Goal: Find specific page/section: Find specific page/section

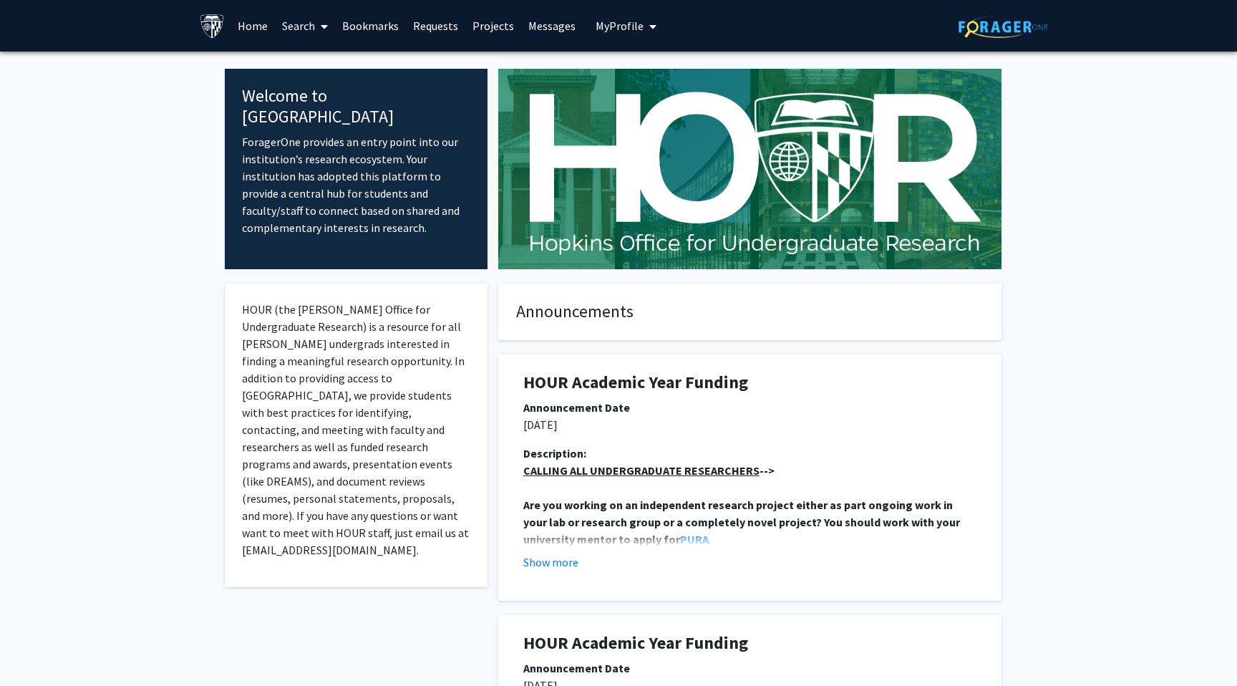
click at [484, 30] on link "Projects" at bounding box center [493, 26] width 56 height 50
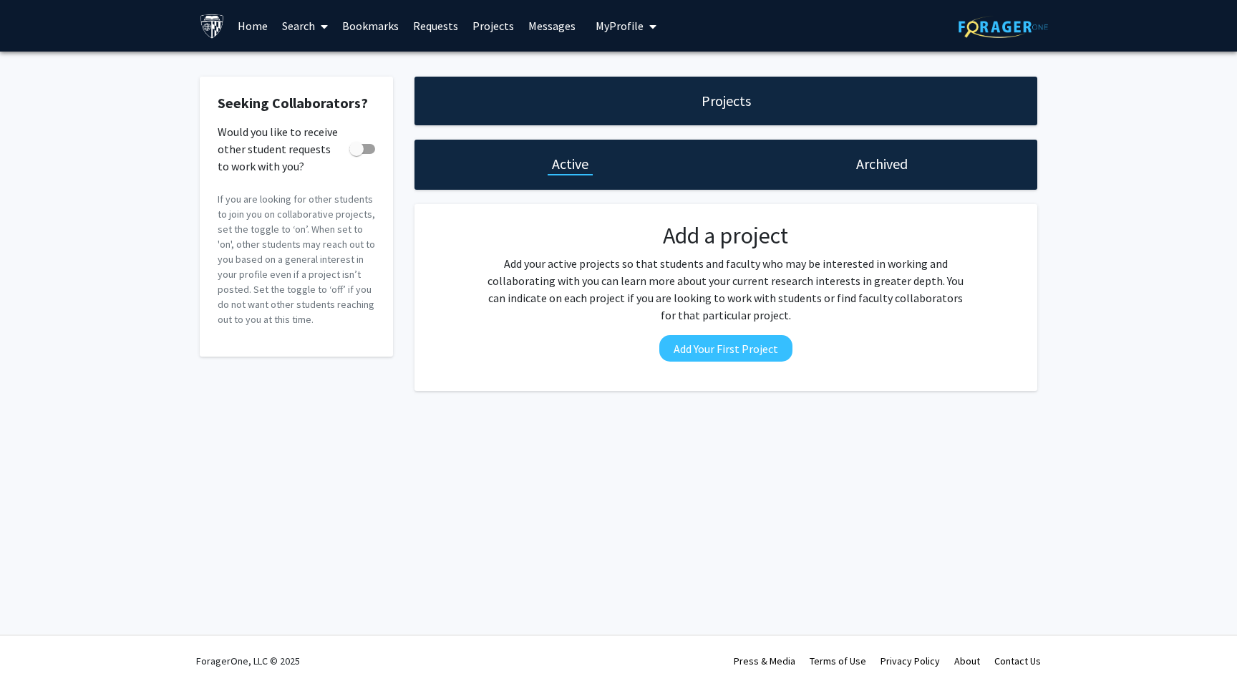
click at [535, 28] on link "Messages" at bounding box center [552, 26] width 62 height 50
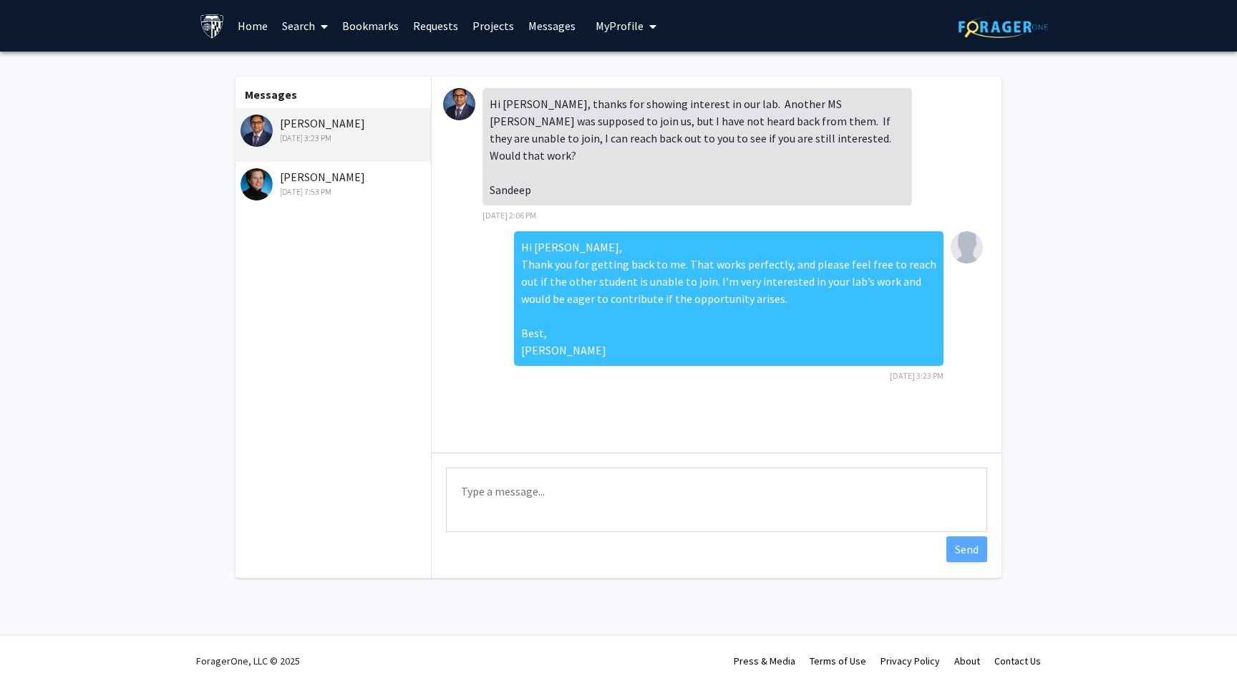
click at [293, 29] on link "Search" at bounding box center [305, 26] width 60 height 50
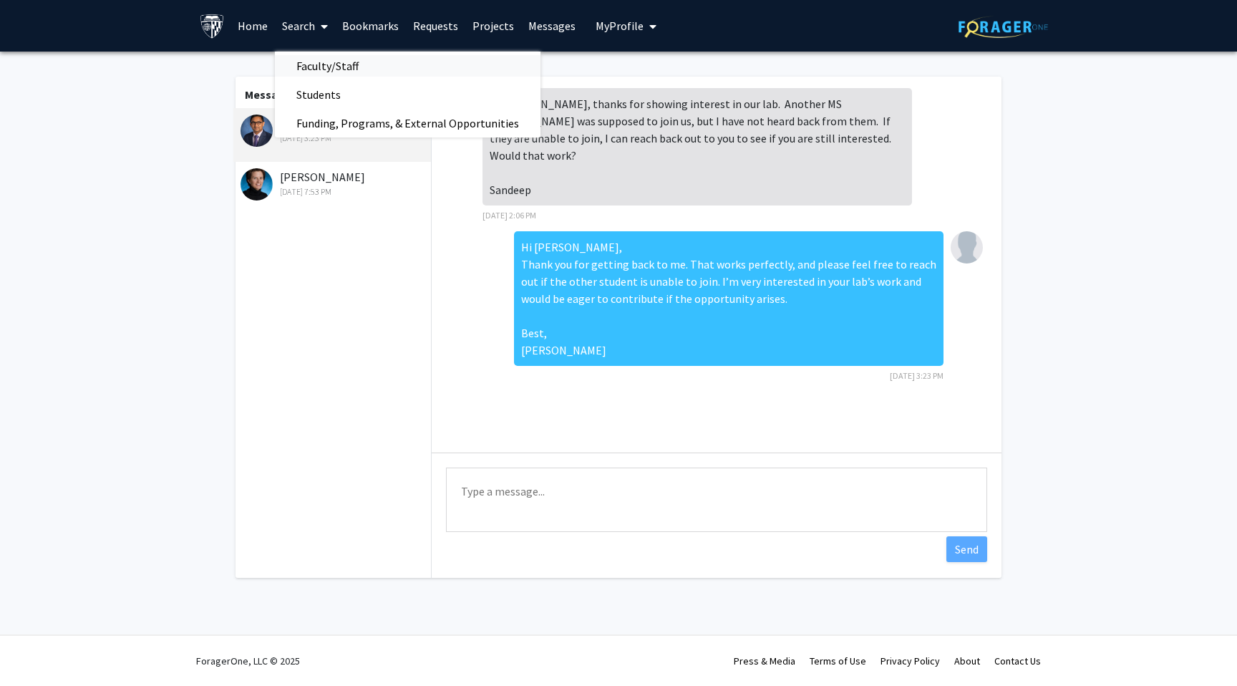
click at [306, 58] on span "Faculty/Staff" at bounding box center [327, 66] width 105 height 29
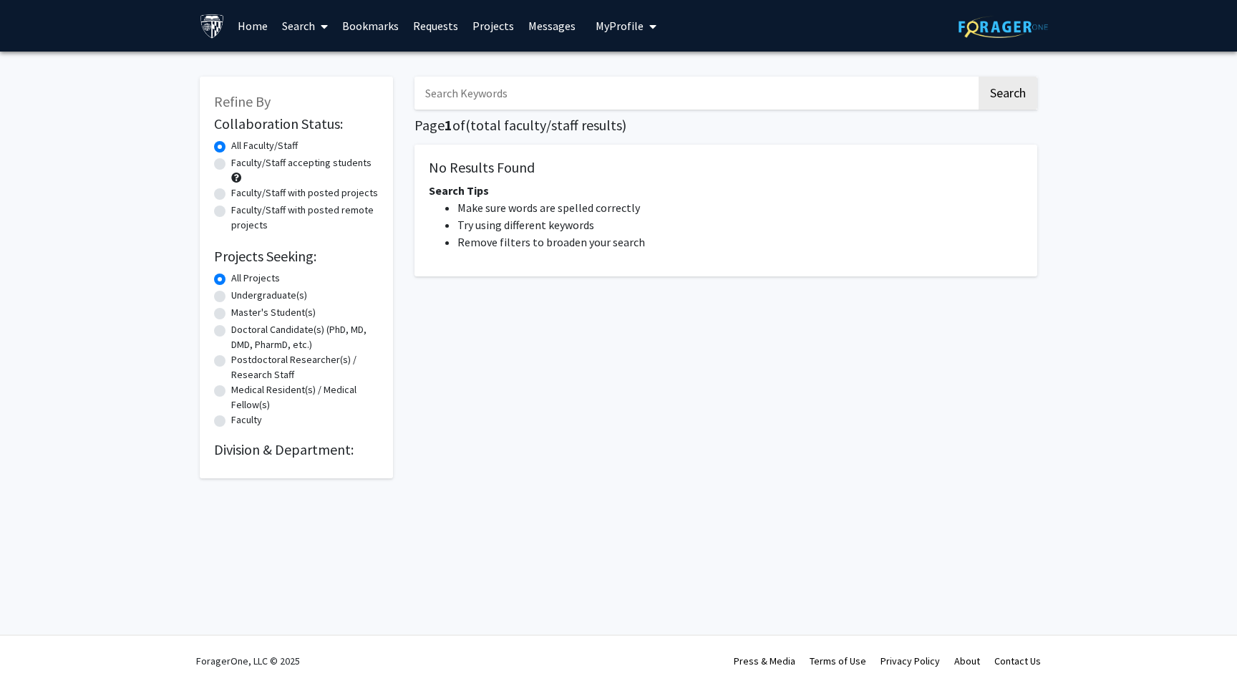
click at [505, 105] on input "Search Keywords" at bounding box center [695, 93] width 562 height 33
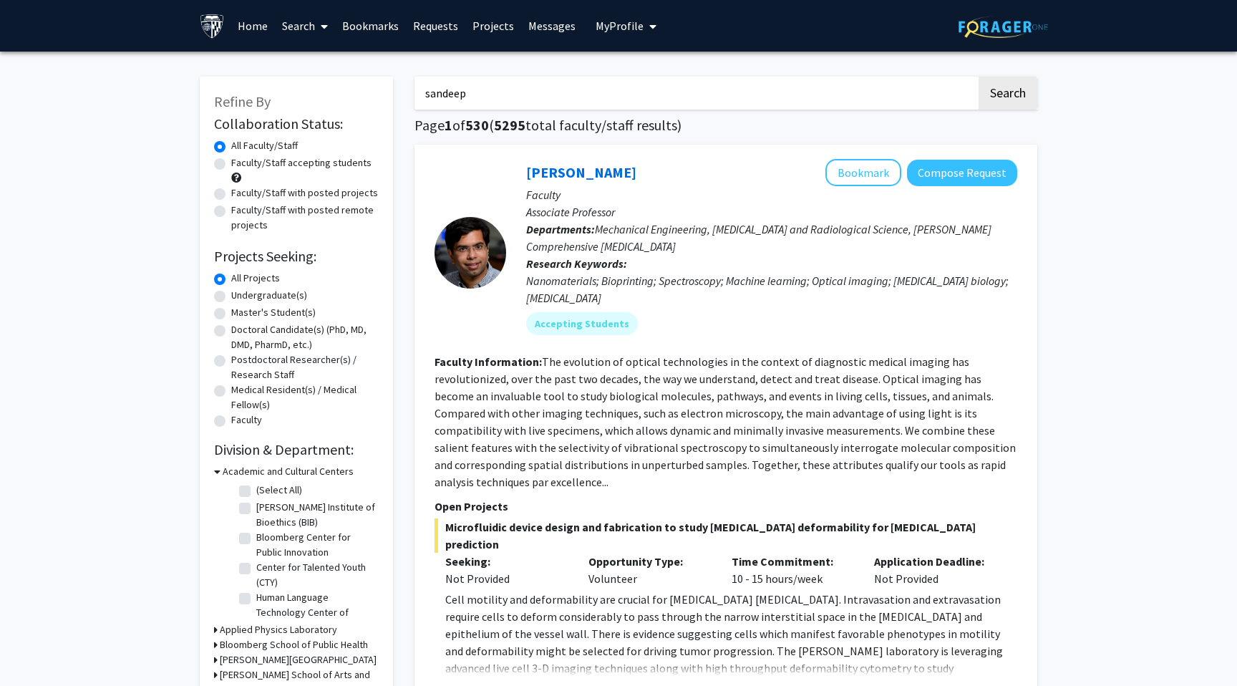
type input "sandeep"
click at [978, 77] on button "Search" at bounding box center [1007, 93] width 59 height 33
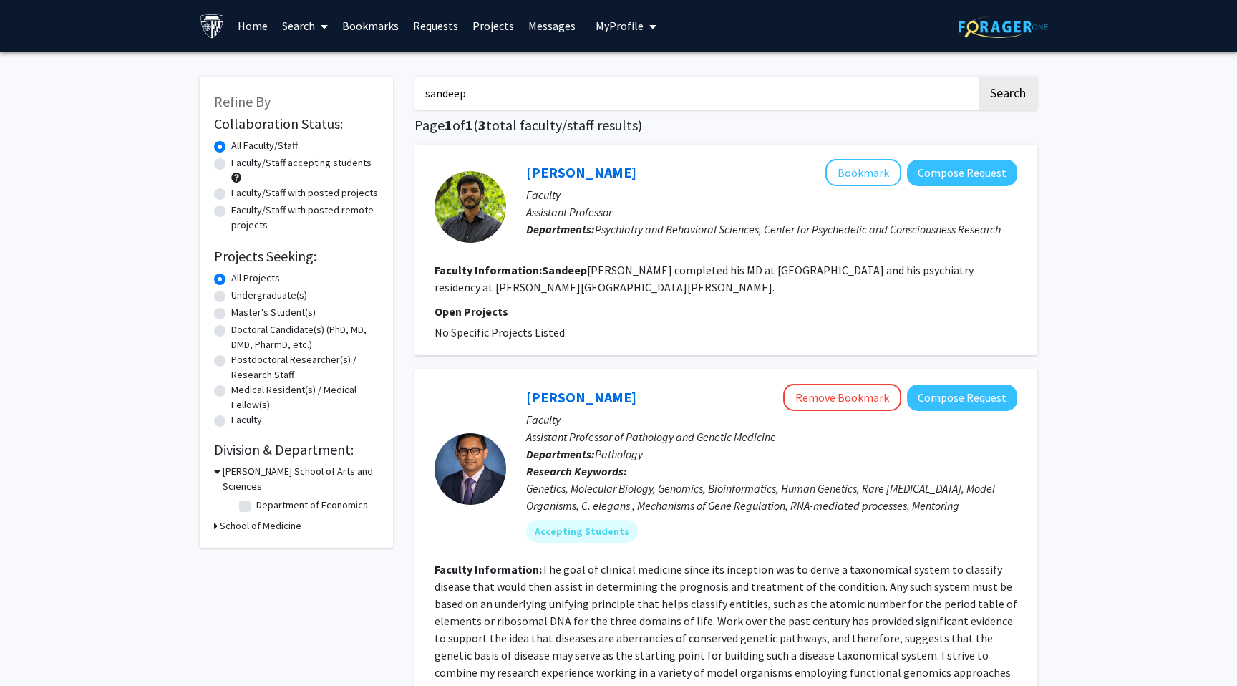
click at [432, 24] on link "Requests" at bounding box center [435, 26] width 59 height 50
